Goal: Information Seeking & Learning: Learn about a topic

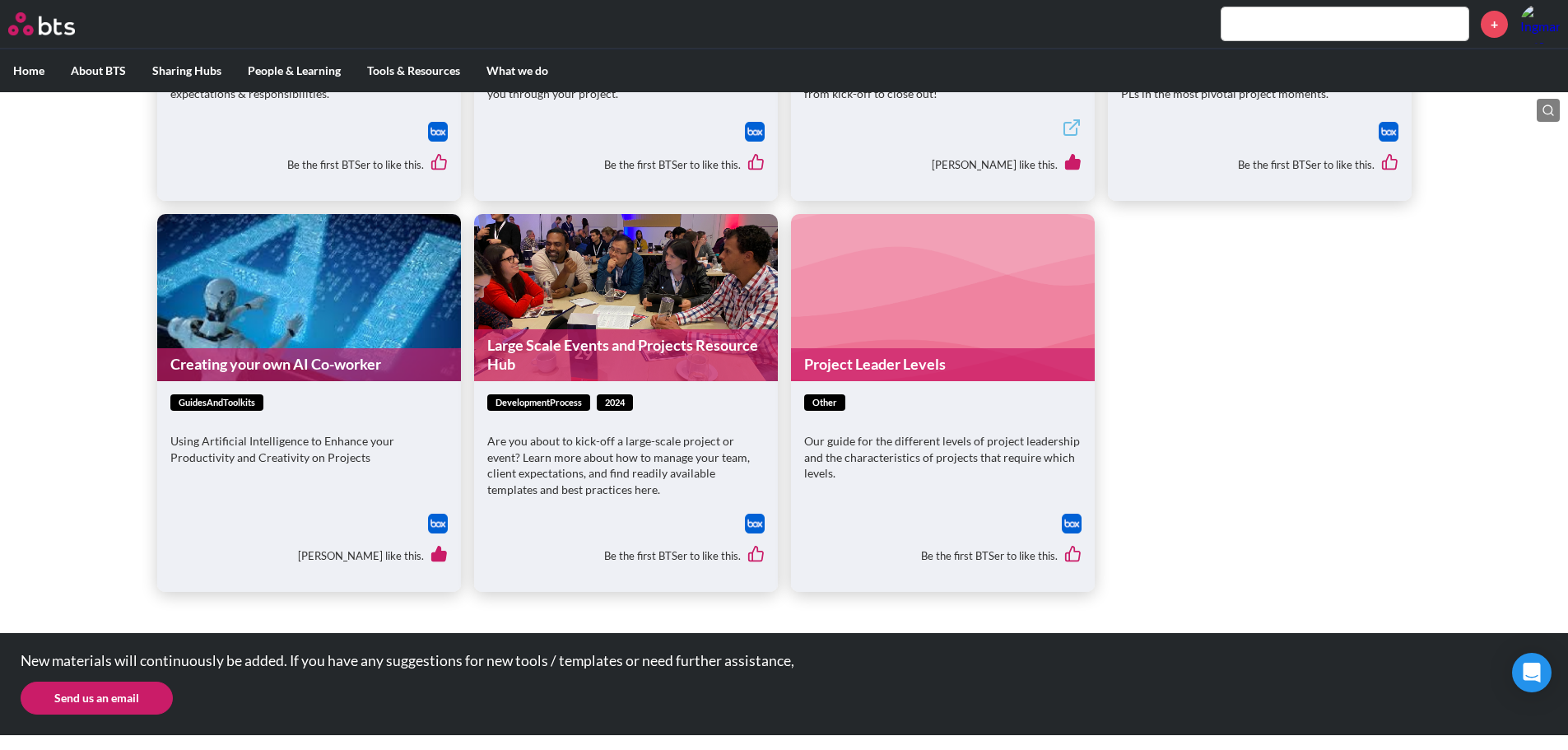
scroll to position [390, 0]
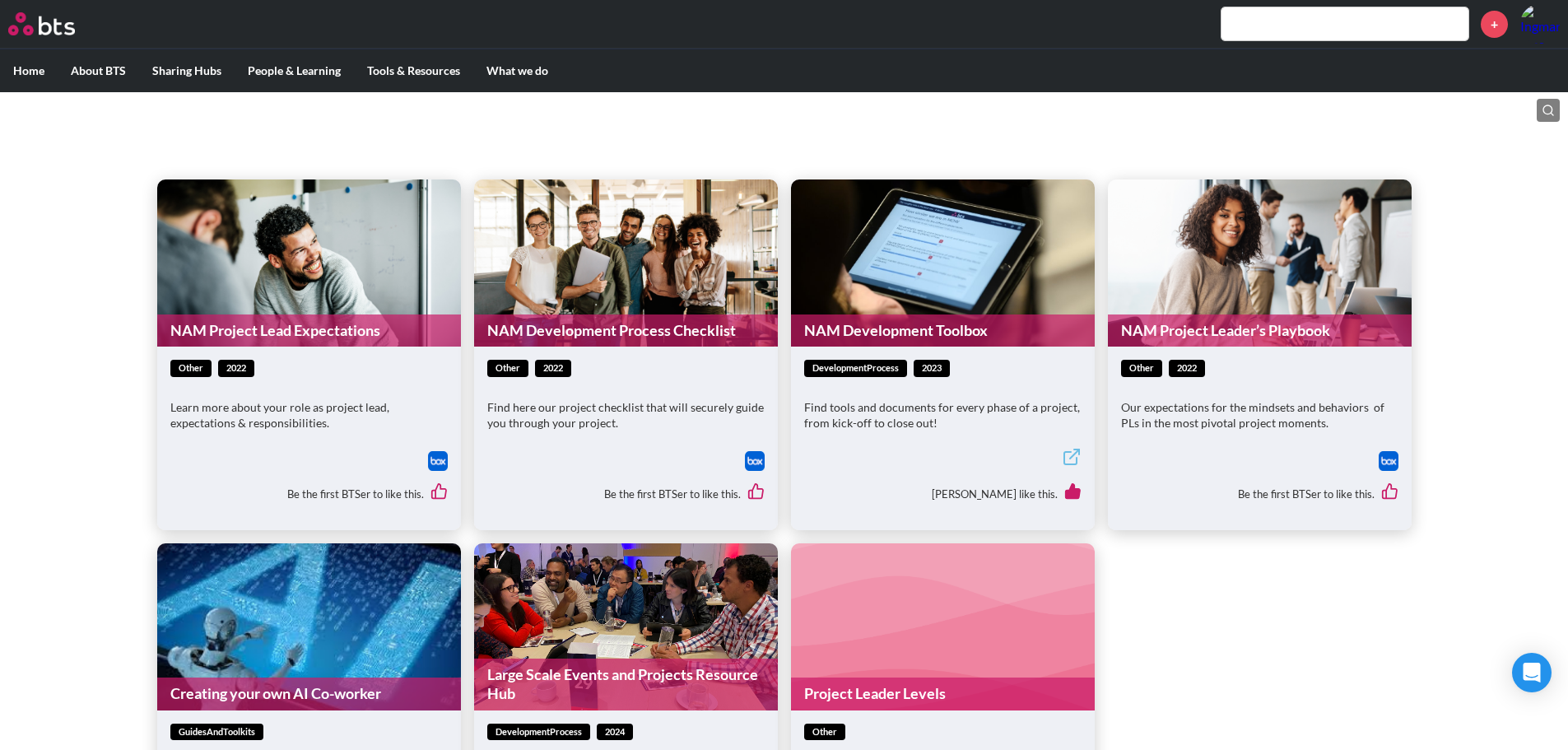
click at [281, 334] on link "NAM Project Lead Expectations" at bounding box center [309, 330] width 304 height 32
click at [687, 284] on figure "NAM Development Process Checklist" at bounding box center [626, 262] width 304 height 167
click at [642, 254] on figure "NAM Development Process Checklist" at bounding box center [626, 262] width 304 height 167
click at [636, 319] on link "NAM Development Process Checklist" at bounding box center [626, 330] width 304 height 32
click at [940, 328] on link "NAM Development Toolbox" at bounding box center [943, 330] width 304 height 32
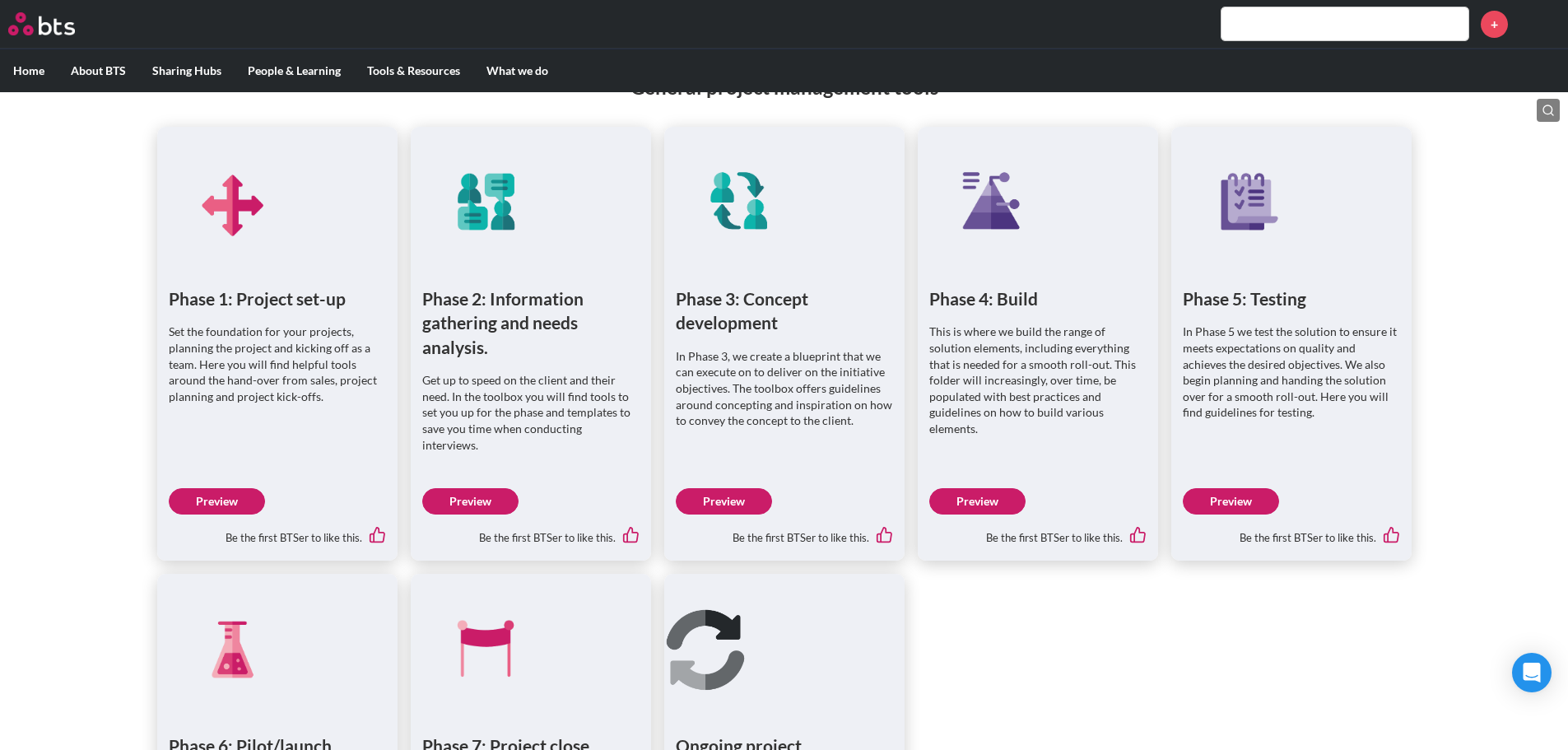
scroll to position [905, 0]
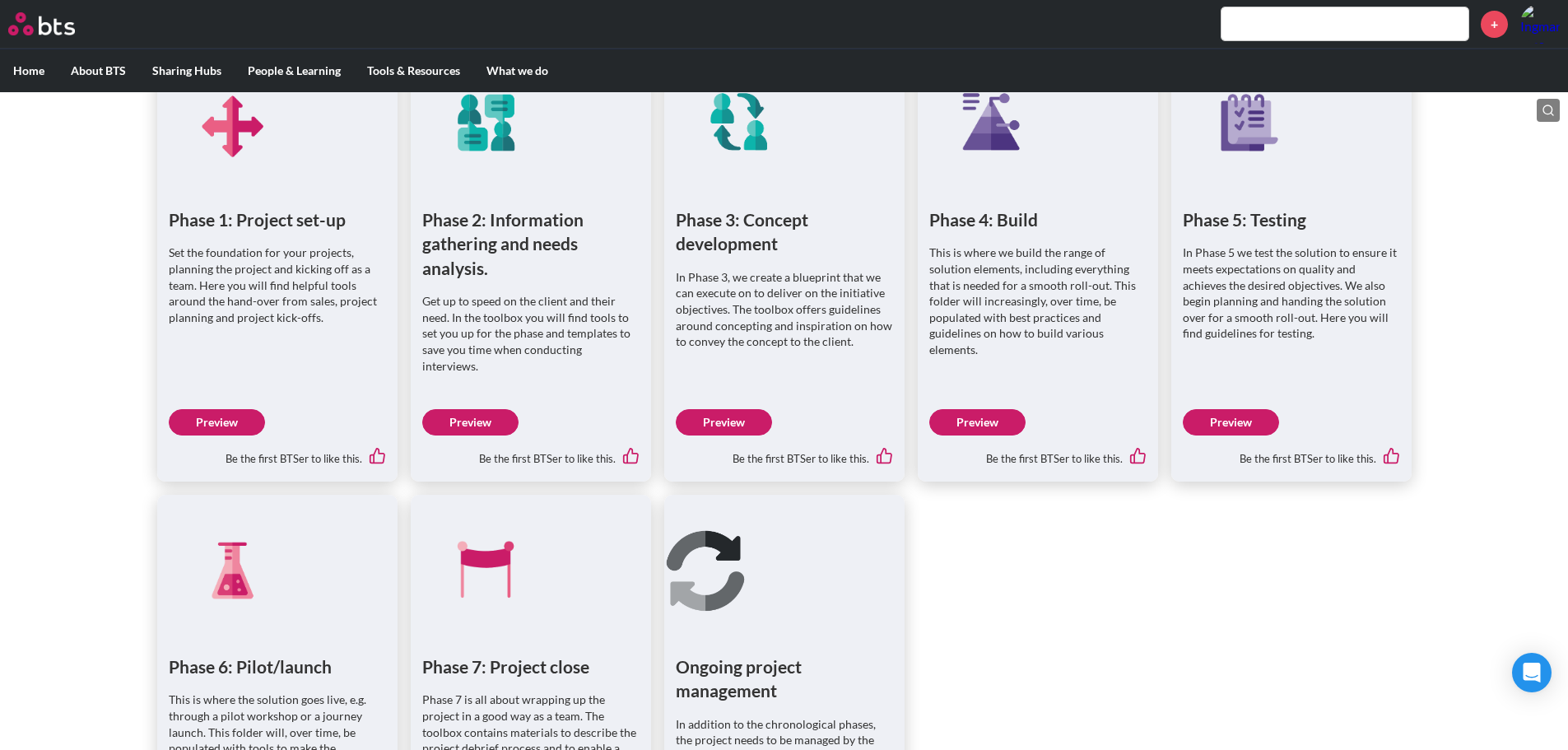
click at [485, 390] on div "Phase 2: Information gathering and needs analysis. Get up to speed on the clien…" at bounding box center [531, 338] width 240 height 285
click at [478, 409] on link "Preview" at bounding box center [470, 422] width 96 height 27
